Goal: Find specific page/section: Find specific page/section

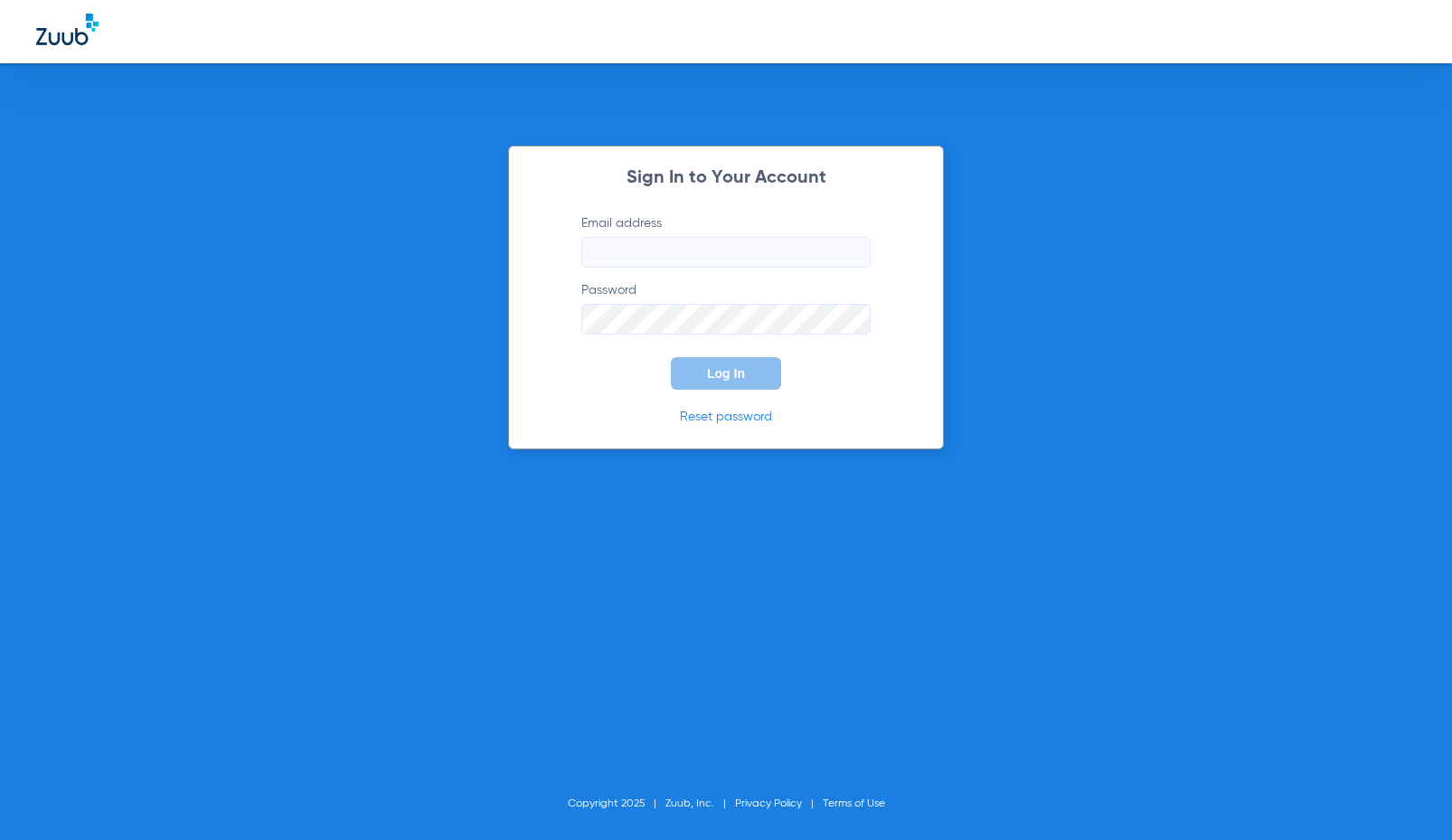
type input "[EMAIL_ADDRESS][DOMAIN_NAME]"
click at [748, 383] on button "Log In" at bounding box center [725, 373] width 110 height 32
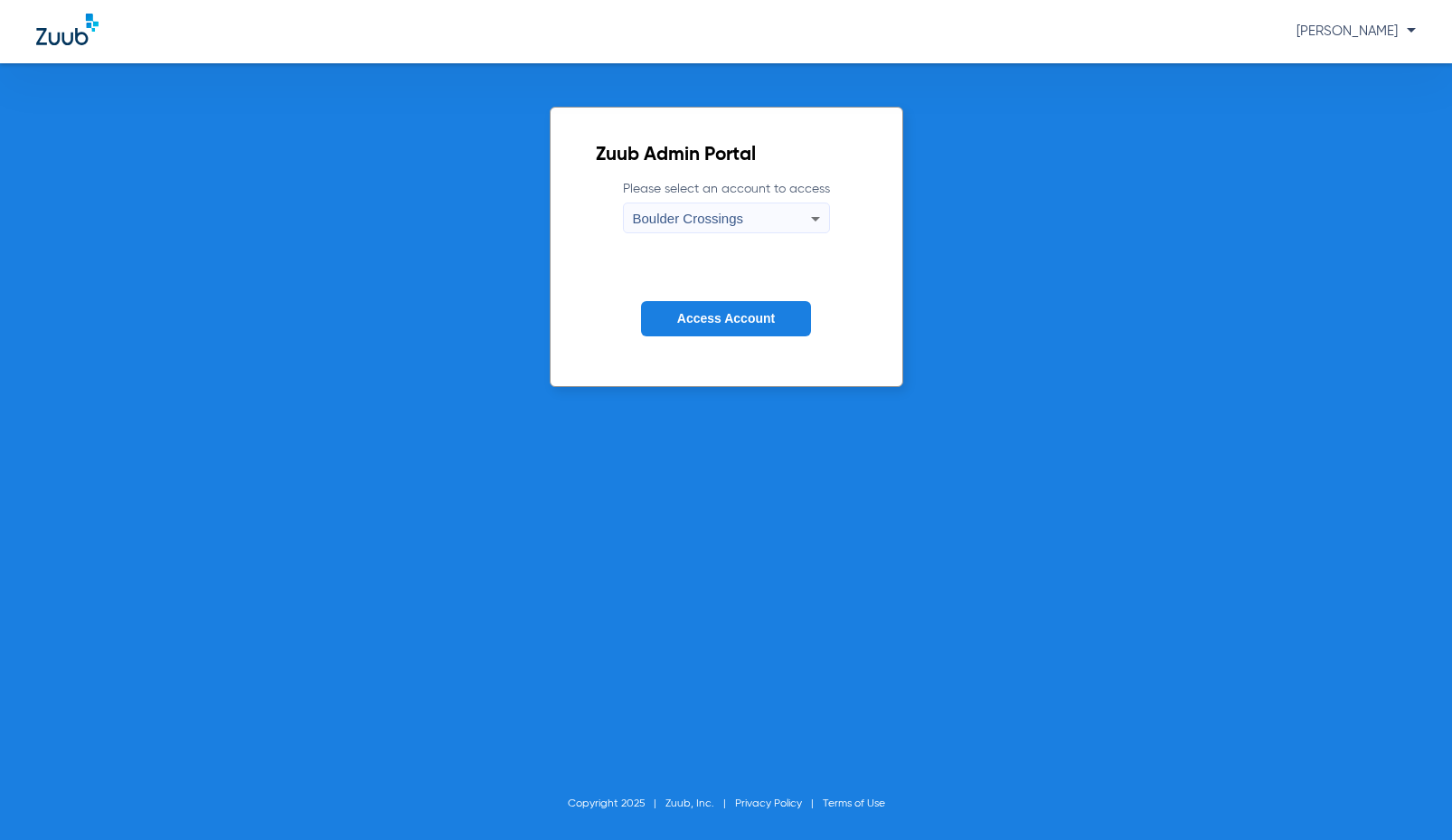
click at [705, 324] on span "Access Account" at bounding box center [725, 318] width 97 height 15
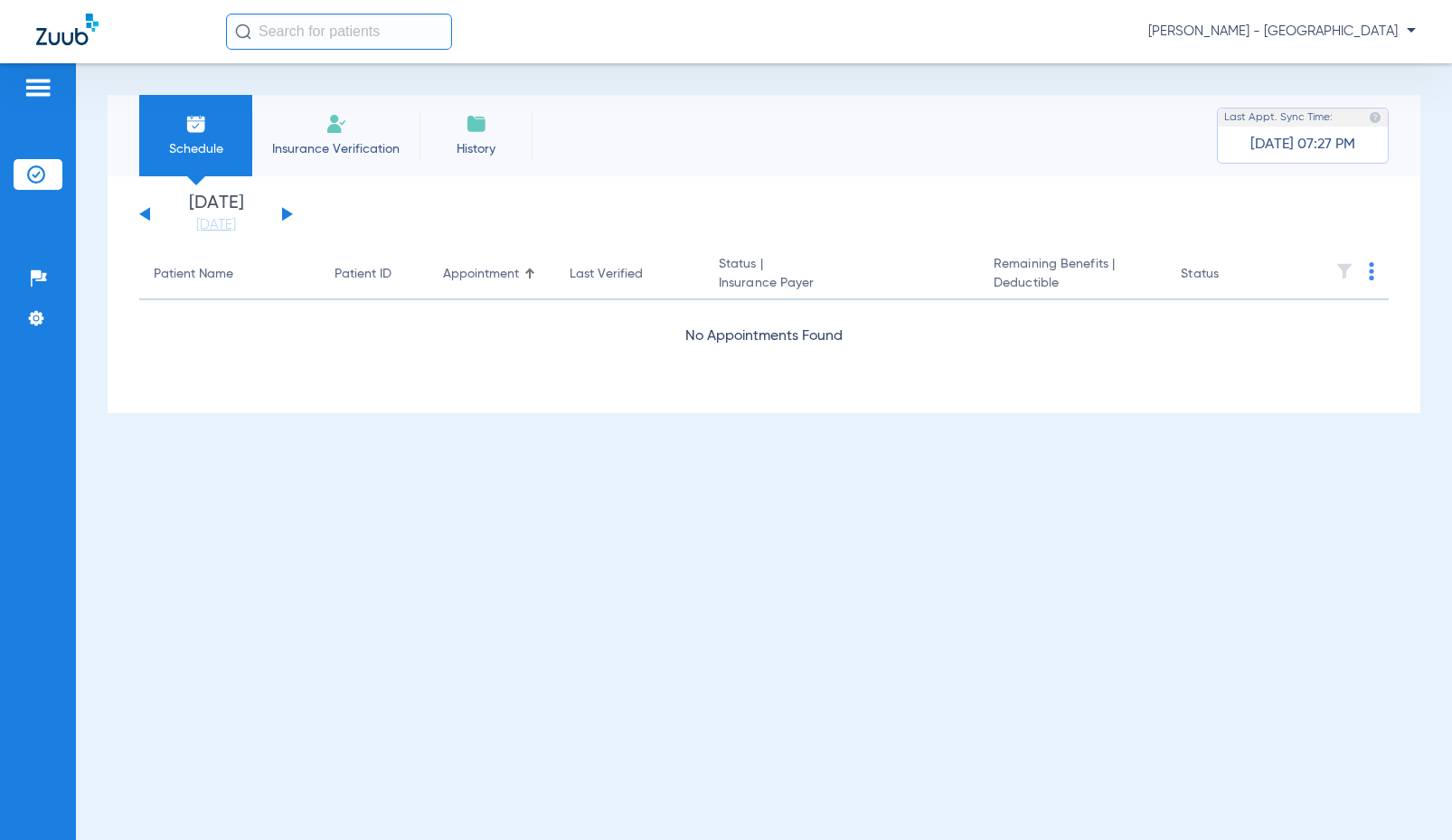
click at [268, 24] on input "text" at bounding box center [338, 32] width 226 height 36
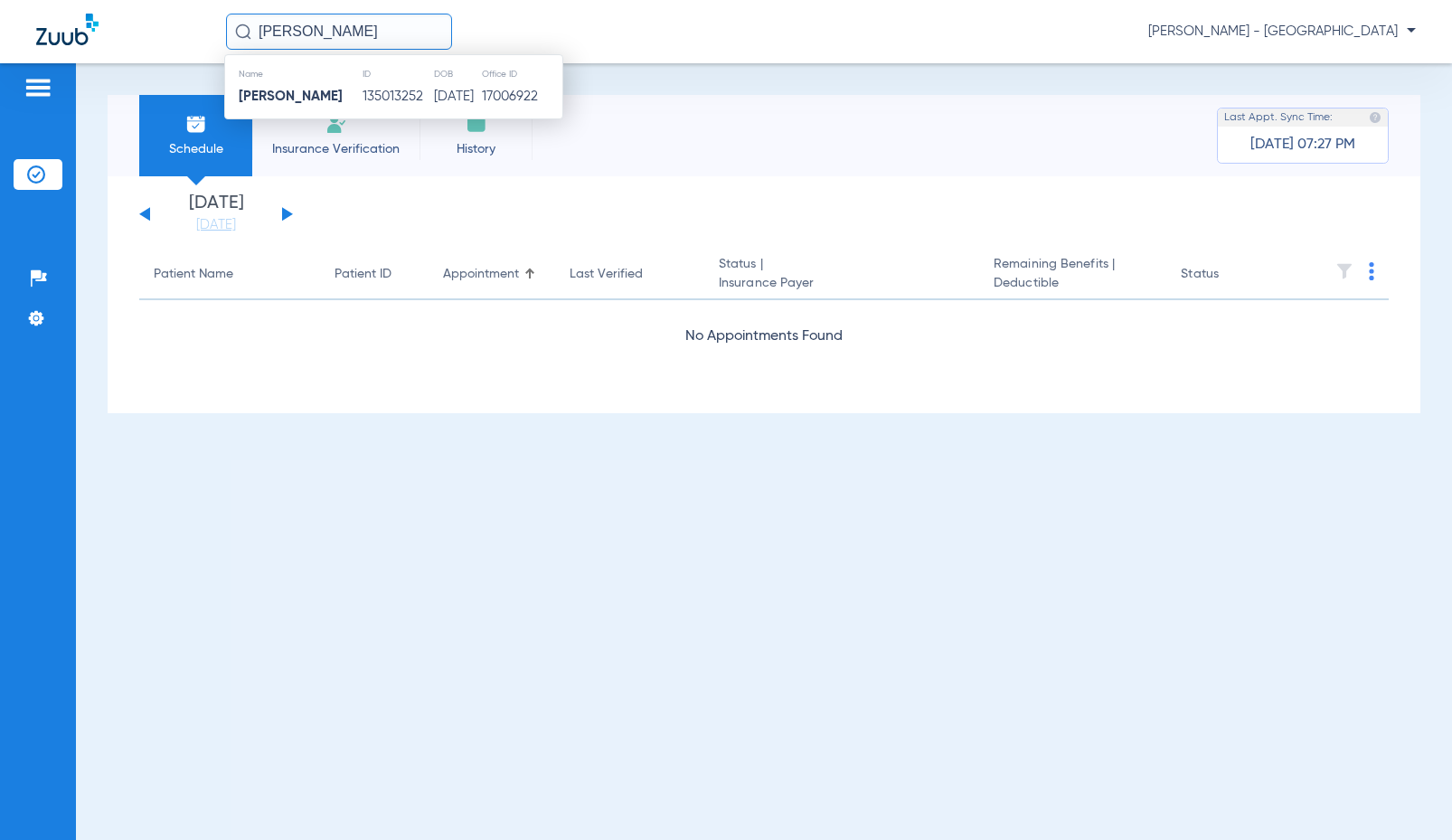
click at [433, 83] on th "DOB" at bounding box center [457, 73] width 48 height 19
click at [433, 94] on td "[DATE]" at bounding box center [457, 97] width 48 height 25
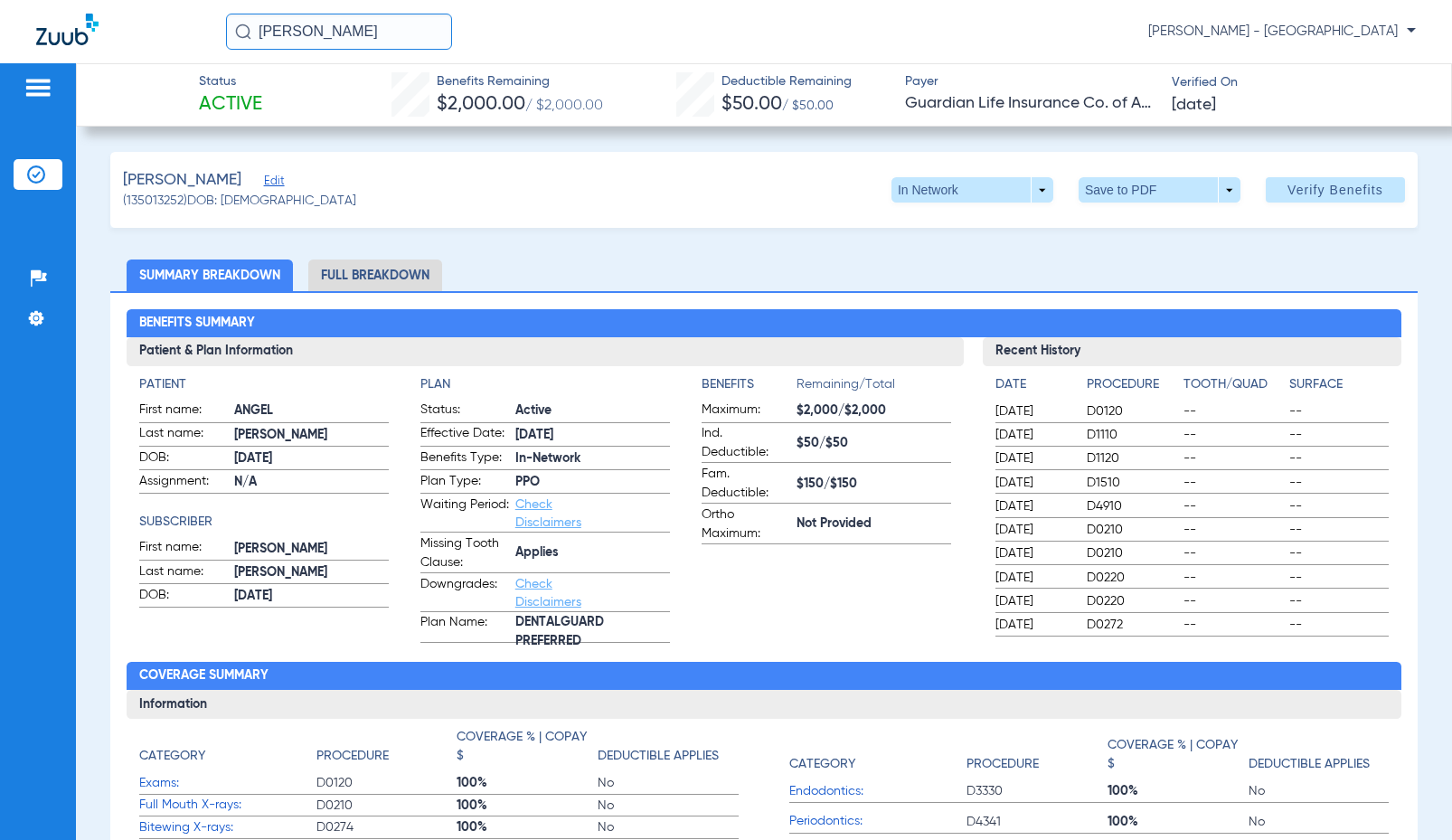
drag, startPoint x: 415, startPoint y: 37, endPoint x: 205, endPoint y: 32, distance: 210.1
click at [206, 32] on div "[PERSON_NAME] [PERSON_NAME] - Boulder Crossings" at bounding box center [726, 32] width 1452 height 63
type input "[PERSON_NAME]"
click at [298, 37] on input "[PERSON_NAME]" at bounding box center [338, 32] width 226 height 36
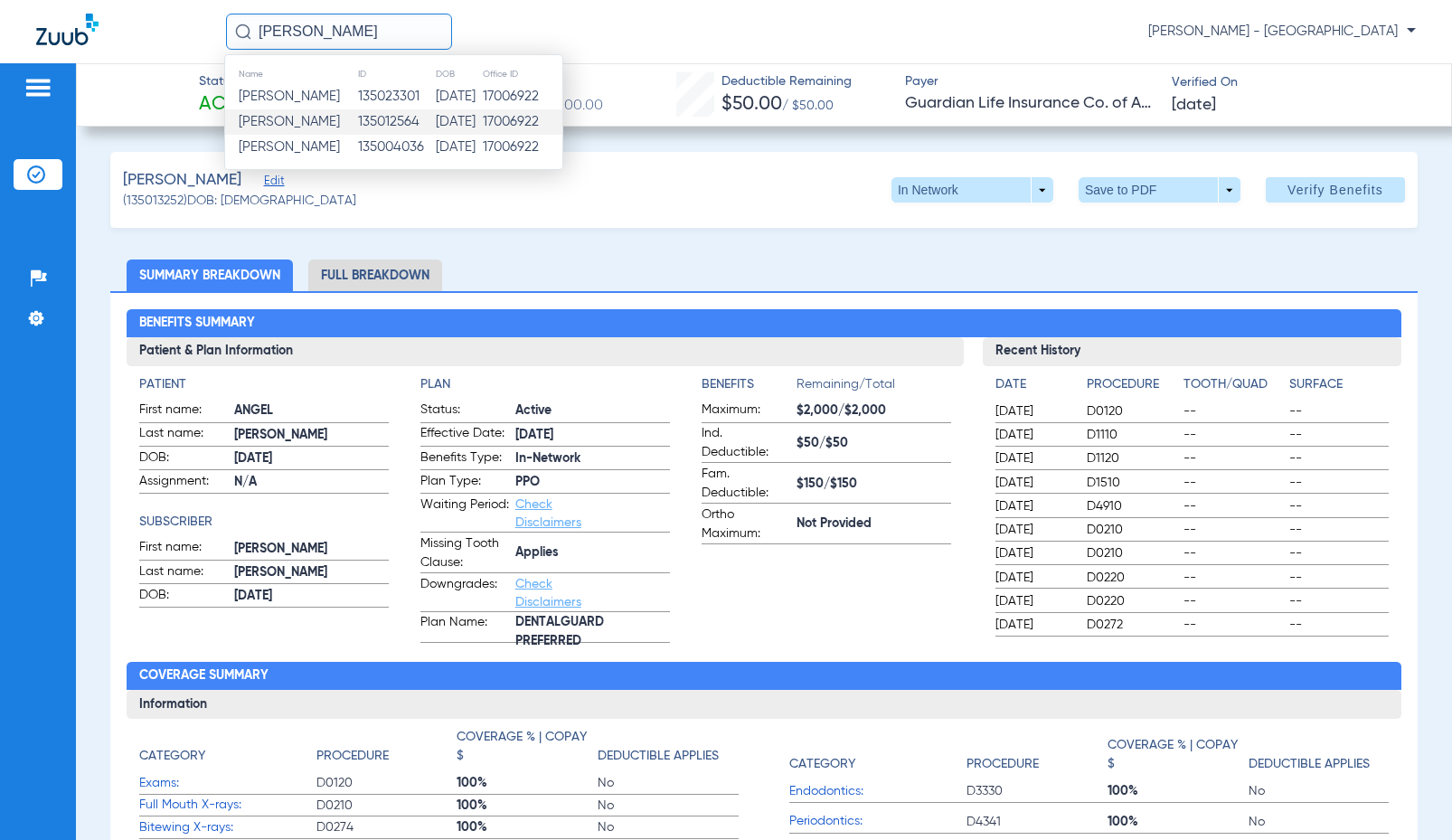
type input "[PERSON_NAME] [PERSON_NAME]"
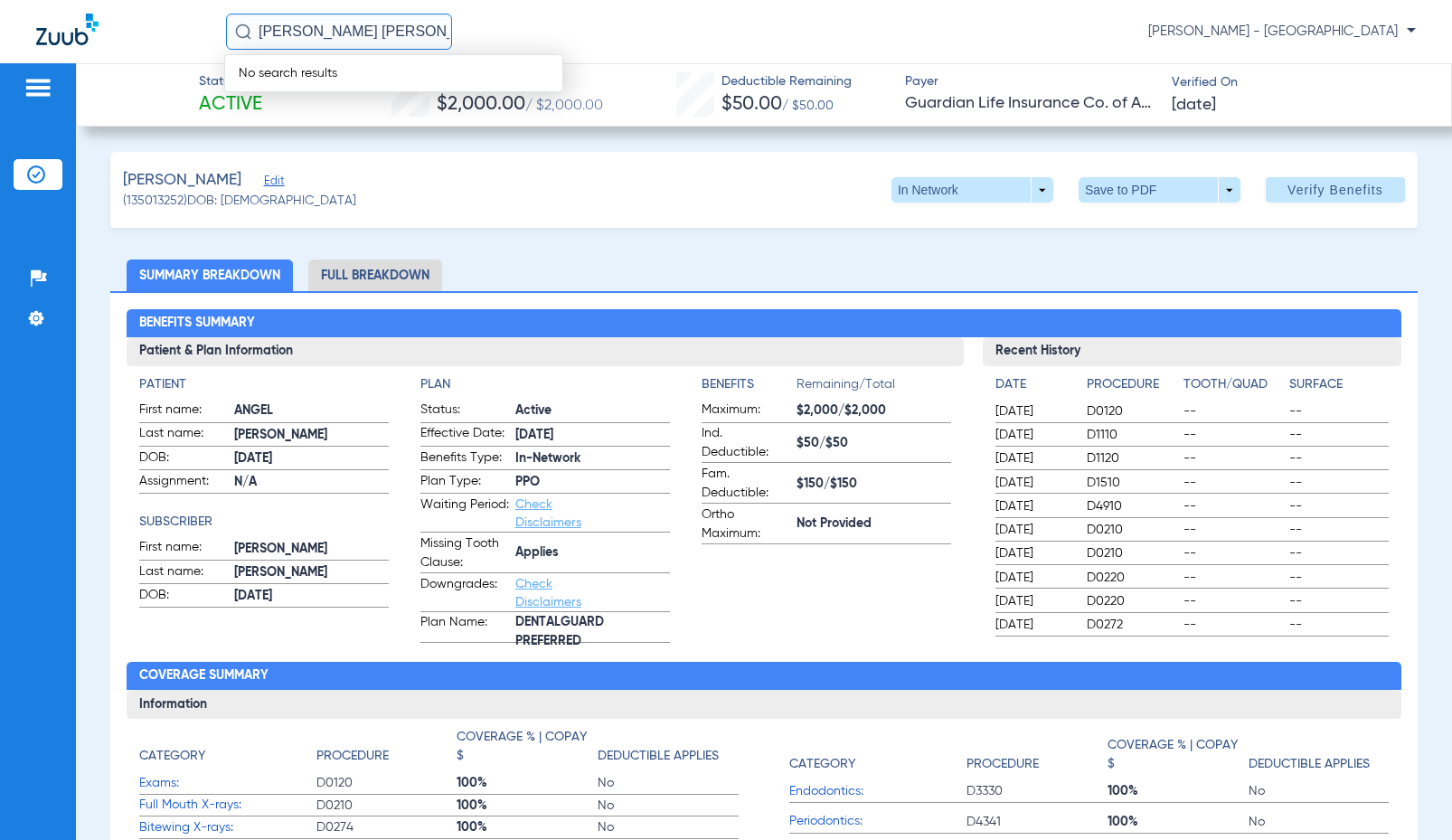
drag, startPoint x: 361, startPoint y: 21, endPoint x: 0, endPoint y: 65, distance: 363.7
click at [0, 65] on app-portal-wrapper "[PERSON_NAME] cl No search results [PERSON_NAME] - Boulder Crossings Patients I…" at bounding box center [726, 451] width 1452 height 903
type input "135027734"
click at [375, 78] on div "No search results" at bounding box center [393, 72] width 339 height 38
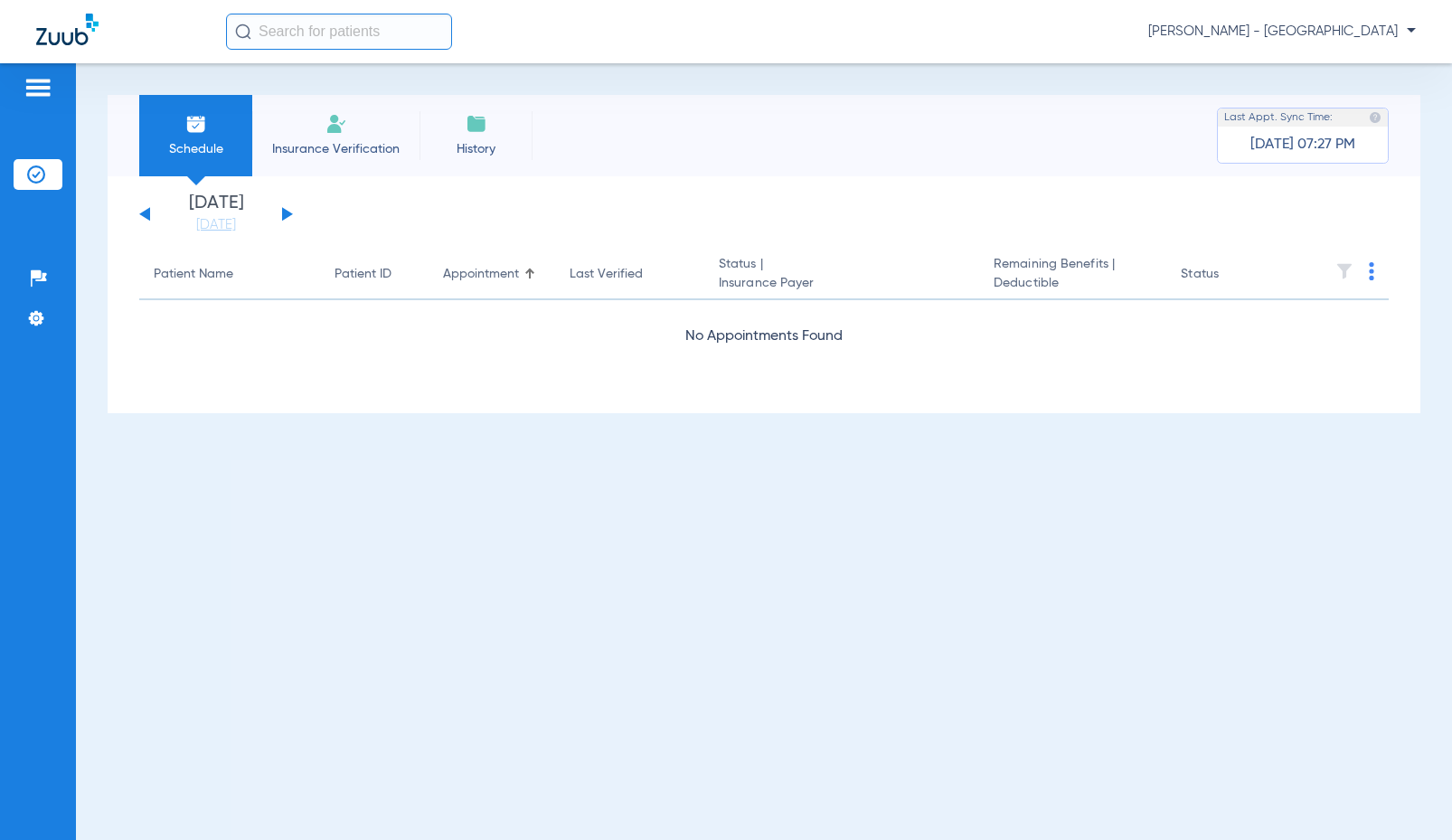
drag, startPoint x: 429, startPoint y: 19, endPoint x: 439, endPoint y: 36, distance: 19.7
click at [429, 19] on input "text" at bounding box center [338, 32] width 226 height 36
type input "LUANNE="
